Goal: Navigation & Orientation: Find specific page/section

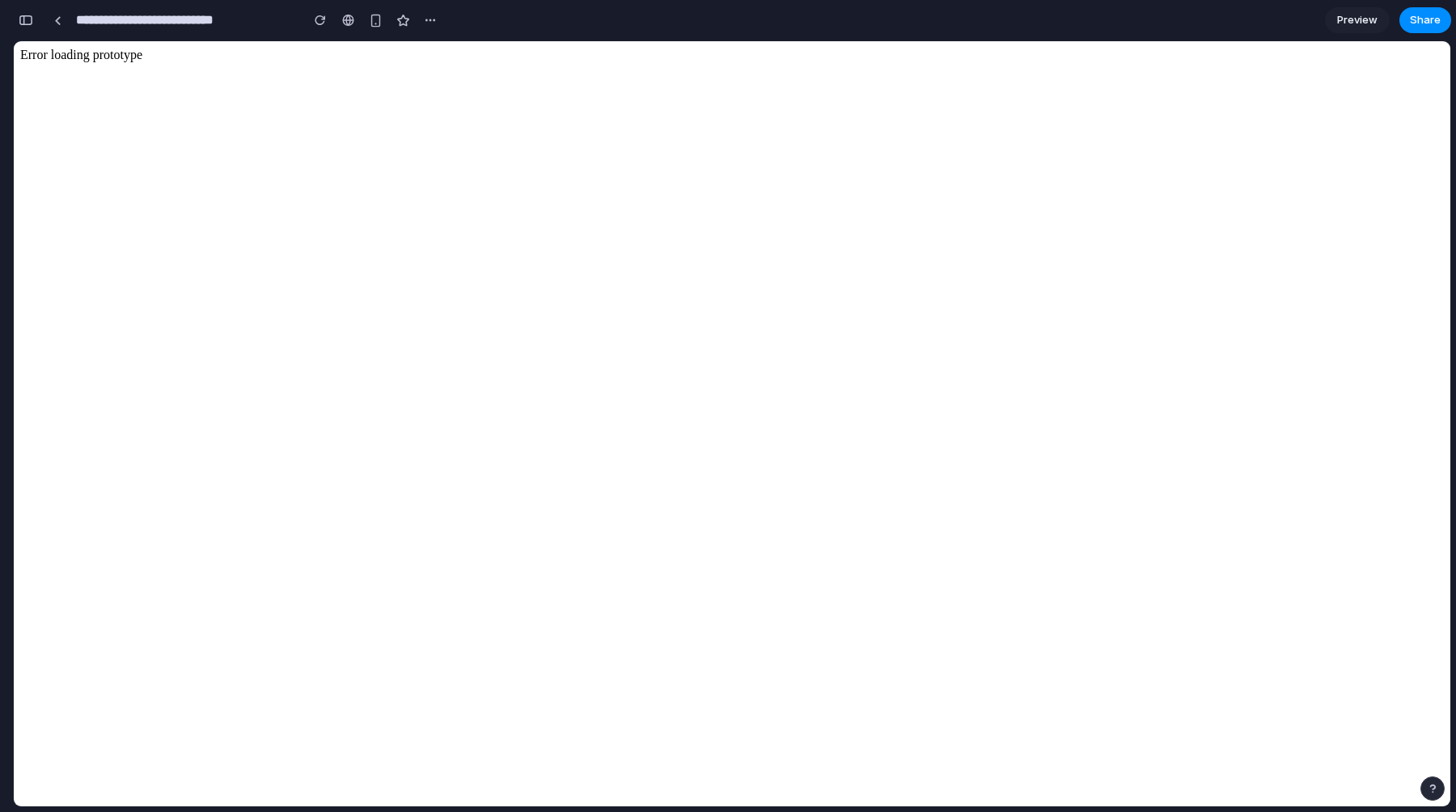
scroll to position [16995, 0]
click at [1363, 12] on span "Preview" at bounding box center [1358, 20] width 41 height 16
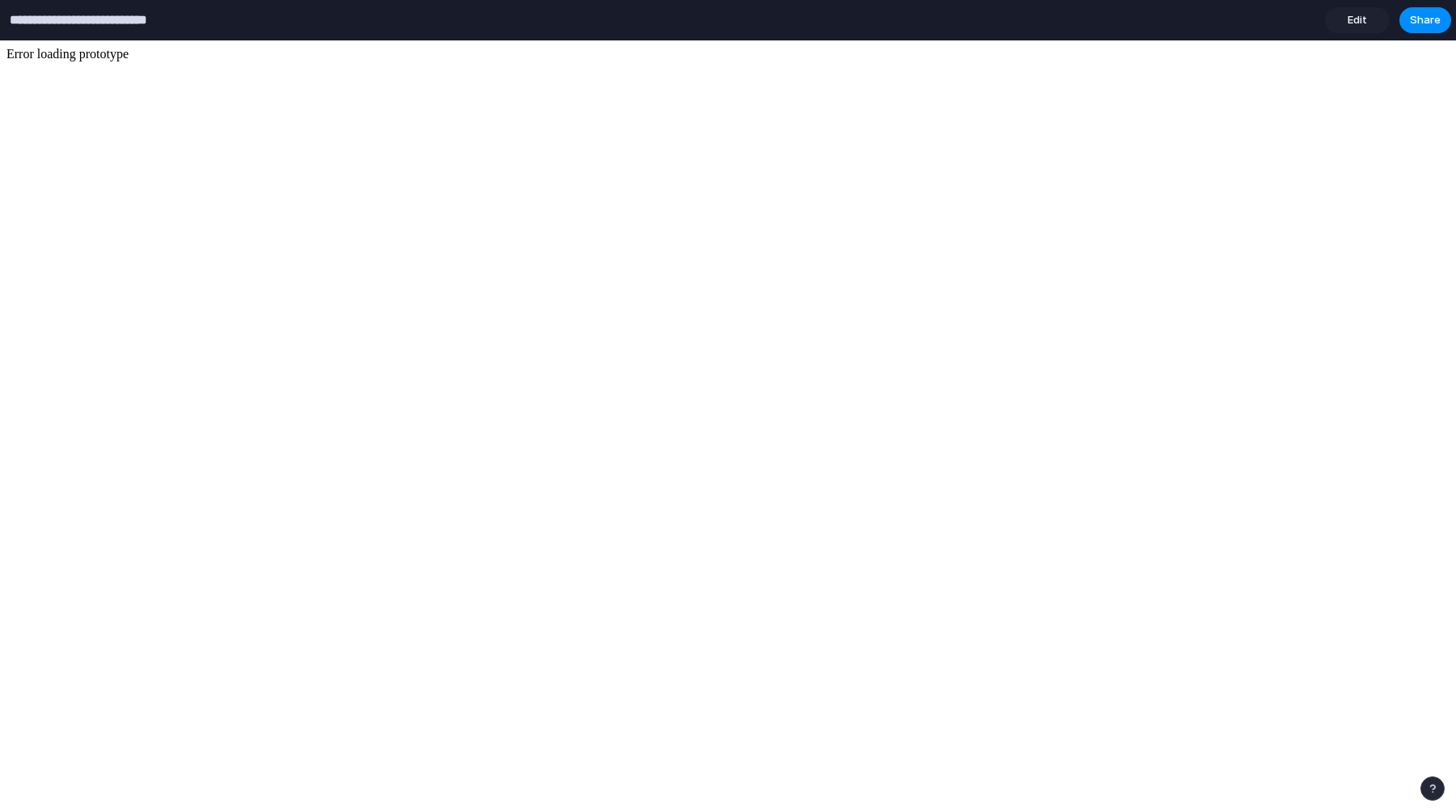
click at [188, 27] on input "**********" at bounding box center [114, 20] width 214 height 29
